Goal: Task Accomplishment & Management: Manage account settings

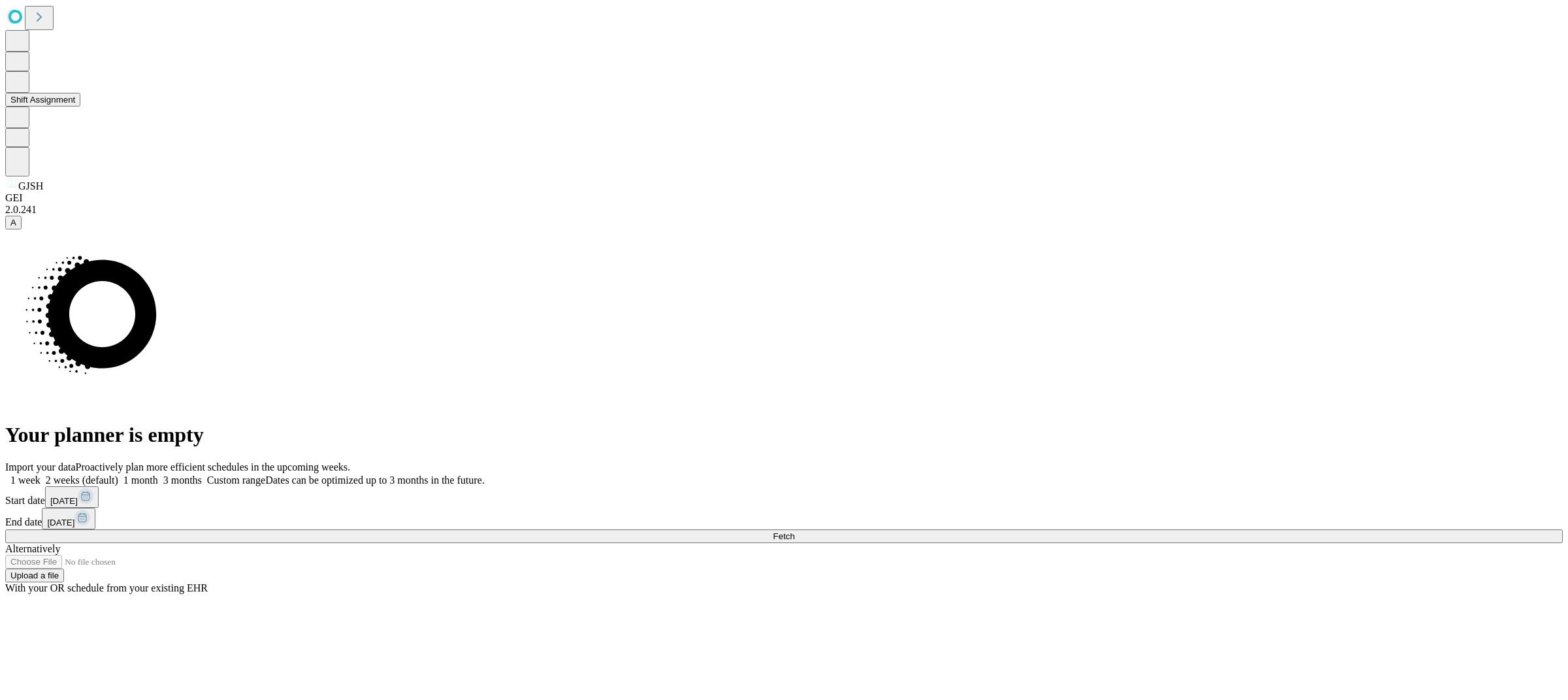
click at [78, 107] on button "Shift Assignment" at bounding box center [43, 99] width 75 height 14
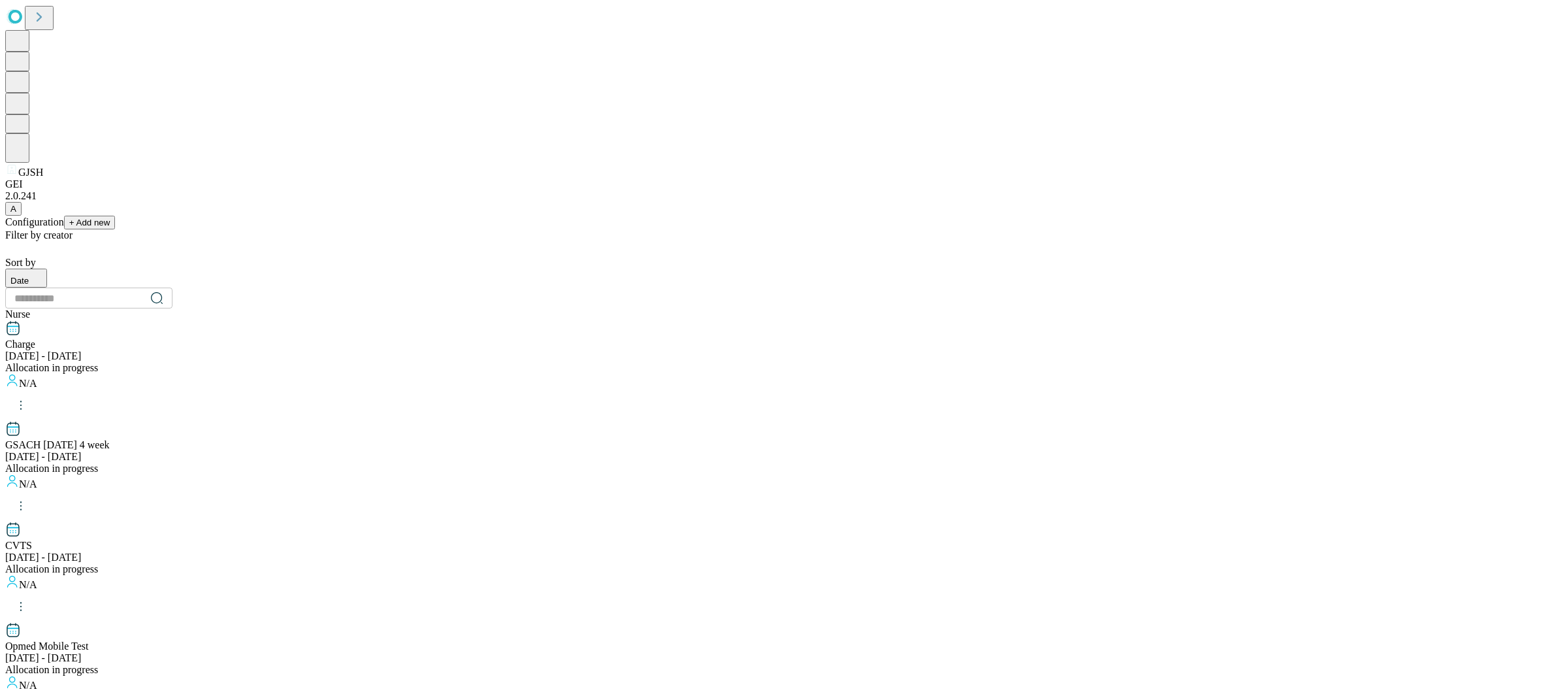
click at [263, 320] on div "Charge [DATE] - [DATE] Allocation in progress" at bounding box center [784, 347] width 1557 height 54
